Goal: Browse casually

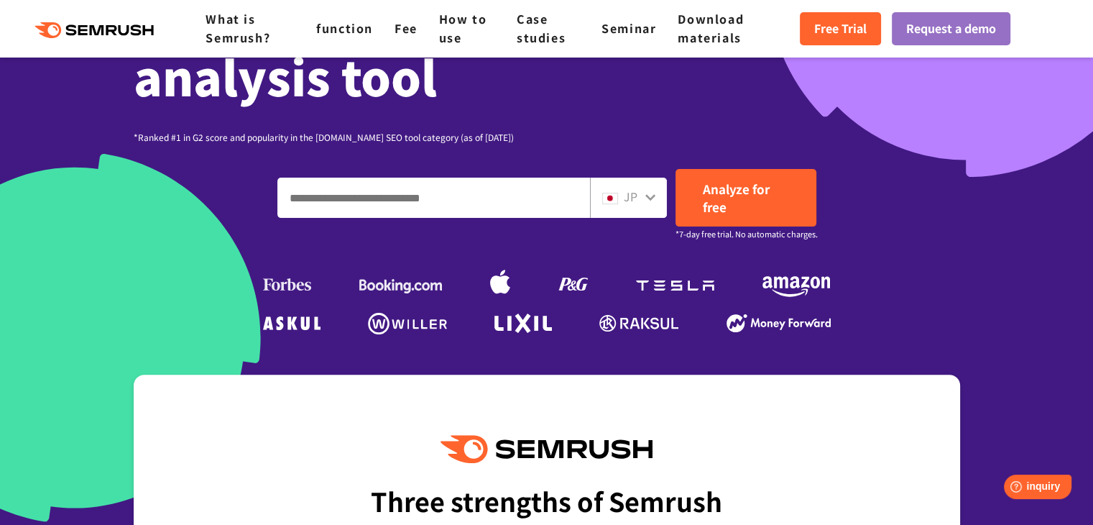
scroll to position [359, 0]
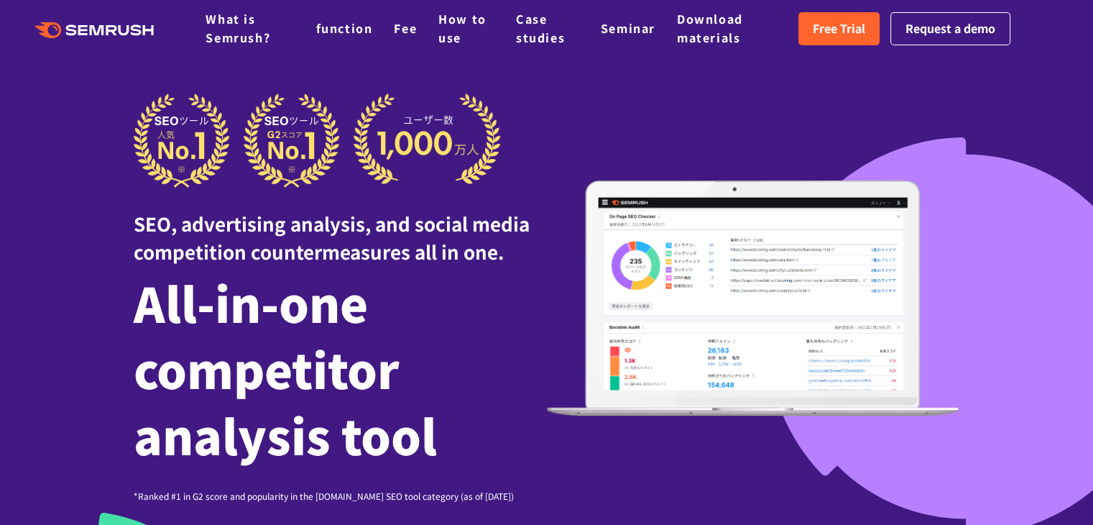
click at [757, 282] on img at bounding box center [753, 298] width 413 height 236
click at [742, 277] on img at bounding box center [753, 298] width 413 height 236
click at [785, 246] on img at bounding box center [753, 298] width 413 height 236
